Goal: Find specific page/section: Find specific page/section

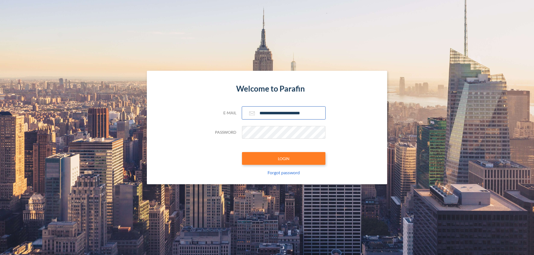
type input "**********"
click at [284, 159] on button "LOGIN" at bounding box center [283, 158] width 83 height 13
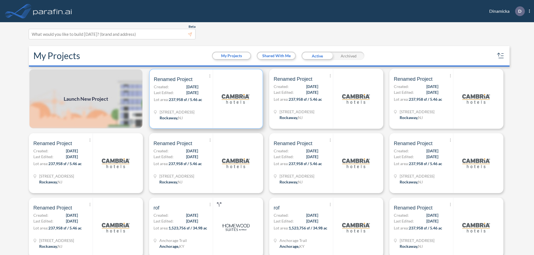
scroll to position [1, 0]
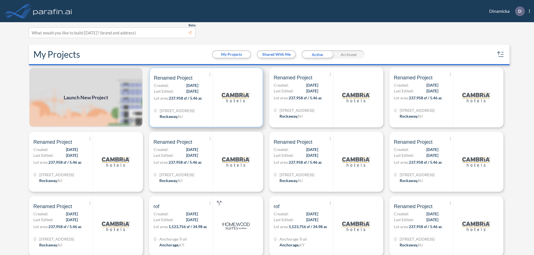
click at [205, 98] on p "Lot area: 237,958 sf / 5.46 ac" at bounding box center [183, 99] width 59 height 8
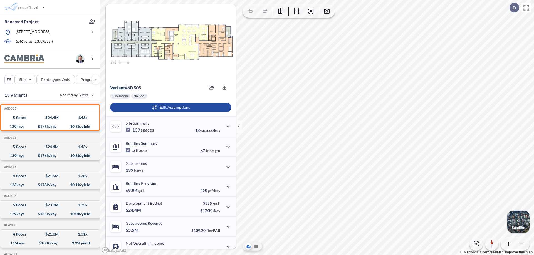
scroll to position [28, 0]
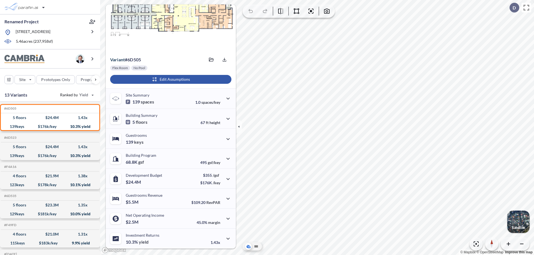
click at [170, 79] on div "button" at bounding box center [170, 79] width 121 height 9
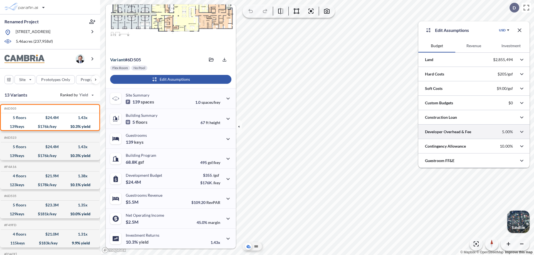
click at [474, 132] on div at bounding box center [473, 132] width 111 height 14
